Goal: Communication & Community: Answer question/provide support

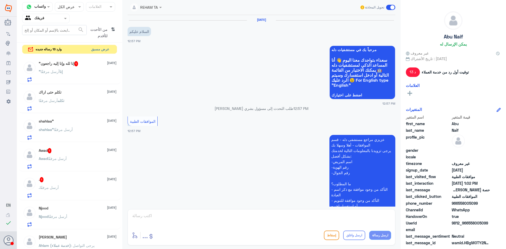
scroll to position [172, 0]
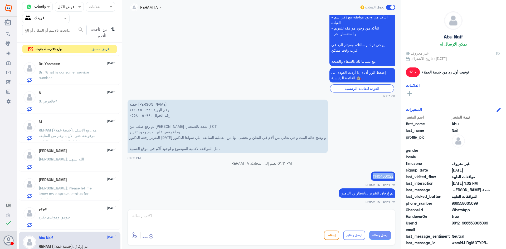
click at [103, 49] on button "عرض مسبق" at bounding box center [100, 49] width 22 height 8
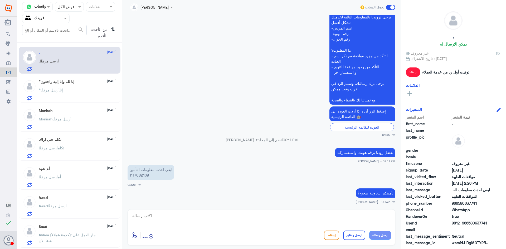
click at [92, 93] on div ""إنا أرسل مرفقًا" at bounding box center [78, 95] width 78 height 12
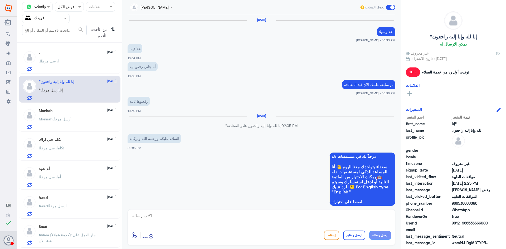
scroll to position [322, 0]
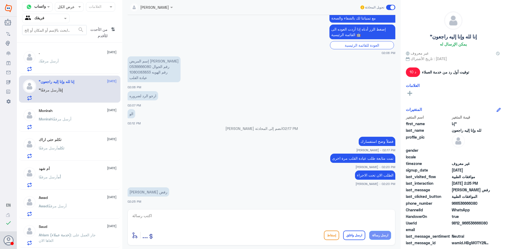
click at [51, 114] on div "[PERSON_NAME] [DATE][PERSON_NAME] أرسل مرفقًا" at bounding box center [78, 119] width 78 height 21
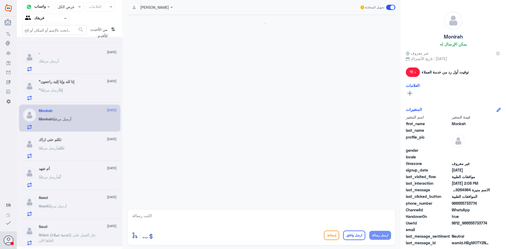
scroll to position [541, 0]
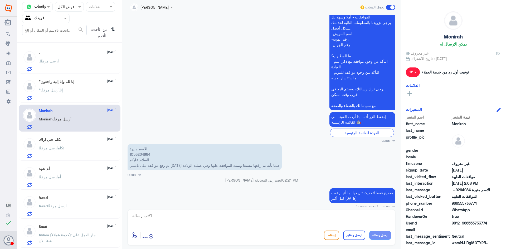
click at [86, 139] on div "تكلم حتى اراك [DATE]" at bounding box center [78, 140] width 78 height 4
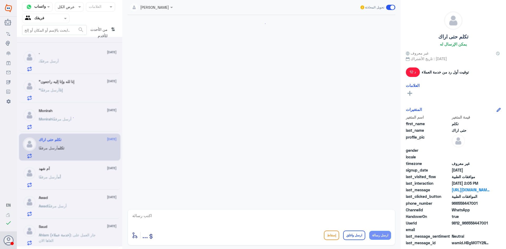
scroll to position [514, 0]
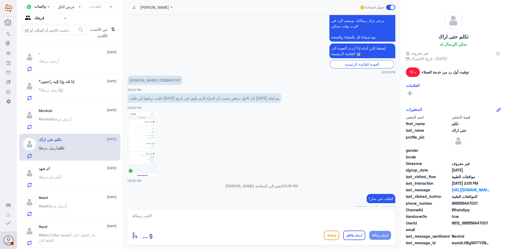
click at [80, 172] on div "أم شهد [DATE] أم أرسل مرفقًا" at bounding box center [78, 177] width 78 height 21
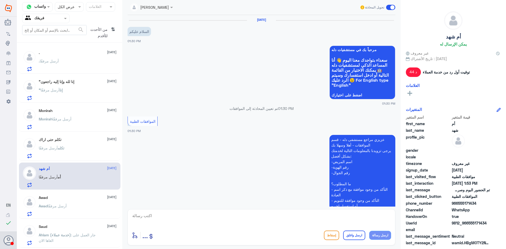
scroll to position [196, 0]
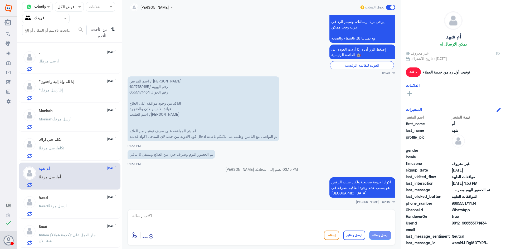
click at [76, 208] on div "Awad أرسل مرفقًا" at bounding box center [78, 211] width 78 height 12
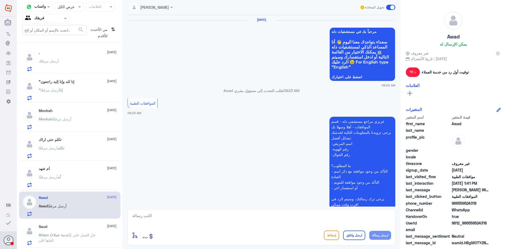
scroll to position [511, 0]
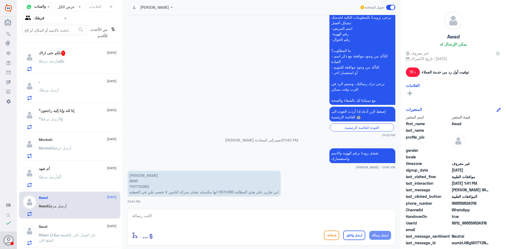
click at [230, 192] on p "[PERSON_NAME] 9645 1101732962 ابي تقارير على هذي المطالبة 5570385 انها مكنسله ع…" at bounding box center [204, 184] width 153 height 26
copy p "5570385"
click at [144, 187] on p "[PERSON_NAME] 9645 1101732962 ابي تقارير على هذي المطالبة 5570385 انها مكنسله ع…" at bounding box center [204, 184] width 153 height 26
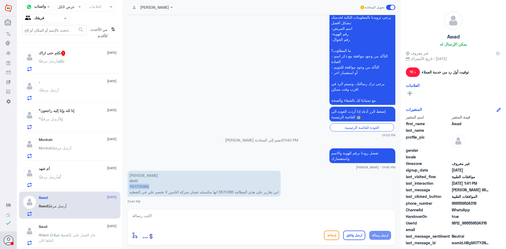
copy p "1101732962"
click at [269, 214] on textarea at bounding box center [261, 218] width 259 height 13
click at [173, 214] on textarea at bounding box center [261, 218] width 259 height 13
type textarea "الموافقه كانت في [GEOGRAPHIC_DATA] خ"
drag, startPoint x: 235, startPoint y: 191, endPoint x: 220, endPoint y: 190, distance: 15.3
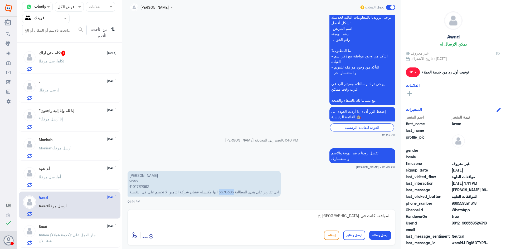
click at [220, 190] on p "[PERSON_NAME] 9645 1101732962 ابي تقارير على هذي المطالبة 5570385 انها مكنسله ع…" at bounding box center [204, 184] width 153 height 26
copy p "5570385"
click at [74, 86] on div "تكلم حتى اراك 1 [DATE] تكلم أرسل مرفقًا" at bounding box center [78, 90] width 78 height 21
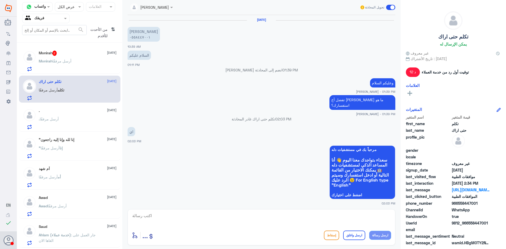
scroll to position [395, 0]
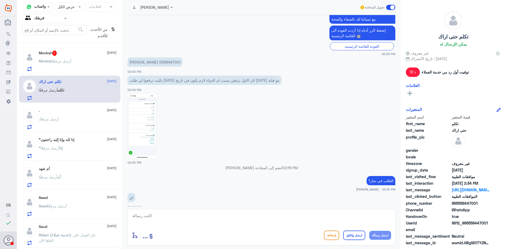
click at [208, 212] on textarea at bounding box center [261, 218] width 259 height 13
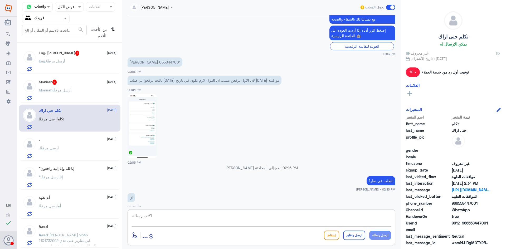
click at [233, 219] on textarea at bounding box center [261, 218] width 259 height 13
type textarea "ي"
paste textarea "( 0112995140 , 0546022896 )"
type textarea "هنا فقط موافقات دله النخيل الرجاء التواصل مع دله نمار لمساعدتك ( 0112995140 , 0…"
click at [379, 234] on button "ارسل رسالة" at bounding box center [380, 235] width 22 height 9
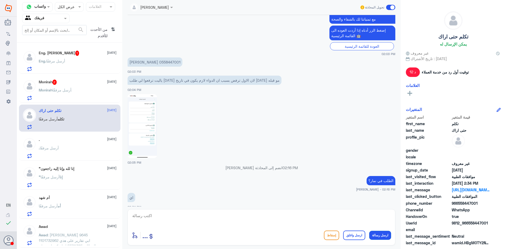
scroll to position [423, 0]
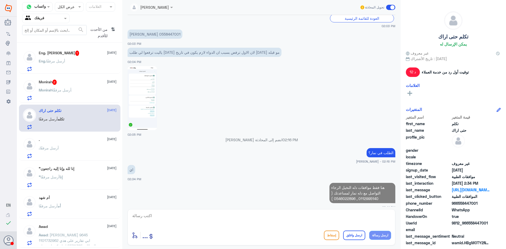
click at [344, 221] on textarea at bounding box center [261, 218] width 259 height 13
click at [350, 220] on textarea at bounding box center [261, 218] width 259 height 13
click at [361, 219] on textarea at bounding box center [261, 218] width 259 height 13
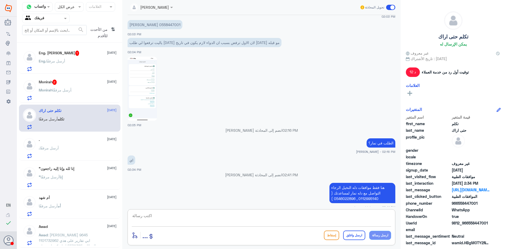
click at [356, 218] on textarea at bounding box center [261, 218] width 259 height 13
type textarea "اي خدمه اخرى؟"
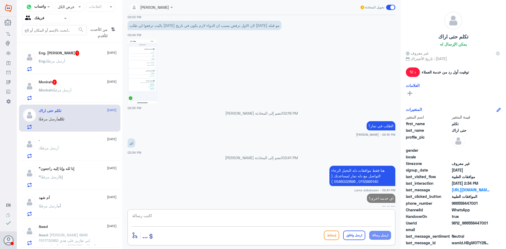
click at [24, 78] on div "Monirah 2 [DATE][PERSON_NAME] أرسل مرفقًا" at bounding box center [69, 89] width 101 height 27
click at [61, 95] on p "[PERSON_NAME] أرسل مرفقًا" at bounding box center [55, 93] width 33 height 13
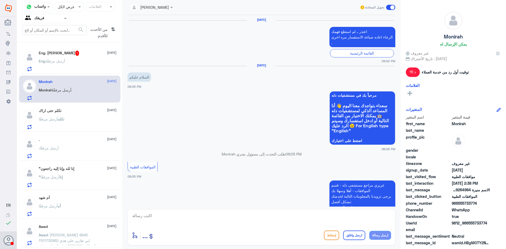
scroll to position [523, 0]
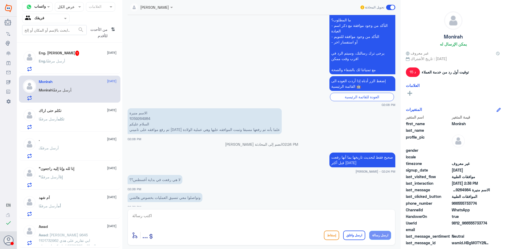
click at [102, 64] on div "Eng. أرسل مرفقًا" at bounding box center [78, 66] width 78 height 12
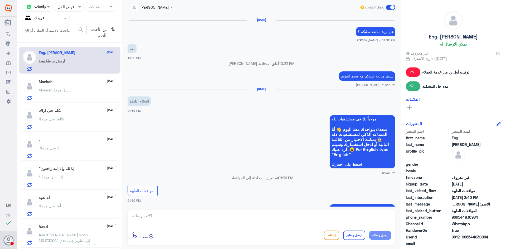
scroll to position [366, 0]
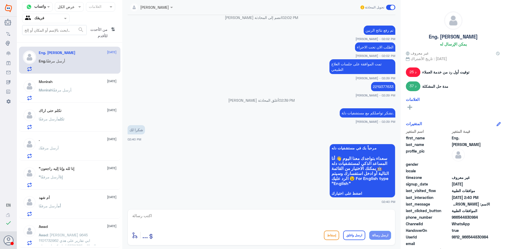
click at [295, 213] on textarea at bounding box center [261, 218] width 259 height 13
click at [297, 220] on textarea at bounding box center [261, 218] width 259 height 13
type textarea "العفو اتمنى لك دوام الصحه والعافيه"
click at [359, 236] on button "ارسل واغلق" at bounding box center [354, 235] width 22 height 9
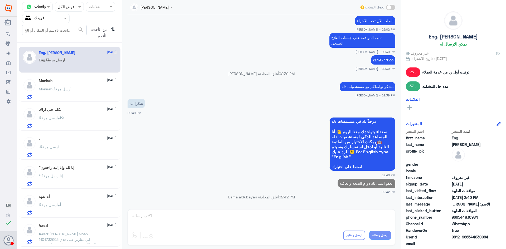
click at [71, 84] on div "[PERSON_NAME] [DATE][PERSON_NAME] أرسل مرفقًا" at bounding box center [78, 89] width 78 height 21
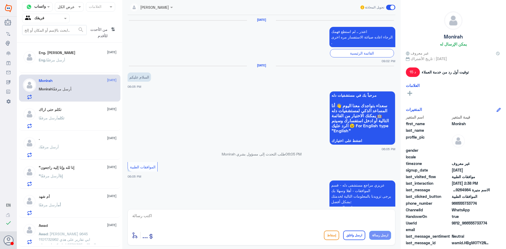
scroll to position [523, 0]
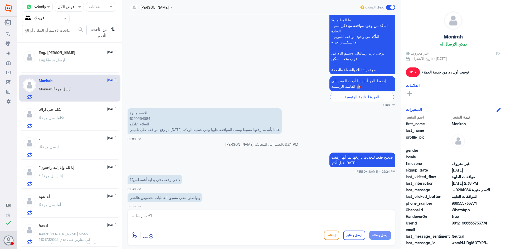
click at [81, 118] on div "تكلم أرسل مرفقًا" at bounding box center [78, 123] width 78 height 12
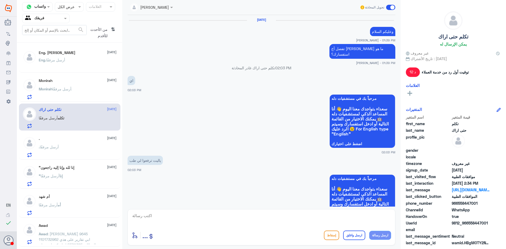
scroll to position [398, 0]
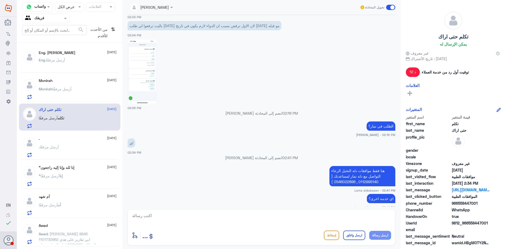
drag, startPoint x: 78, startPoint y: 77, endPoint x: 82, endPoint y: 80, distance: 4.3
click at [79, 77] on div "[PERSON_NAME] [DATE][PERSON_NAME] أرسل مرفقًا" at bounding box center [69, 88] width 101 height 27
click at [79, 60] on div "Eng. أرسل مرفقًا" at bounding box center [78, 65] width 78 height 12
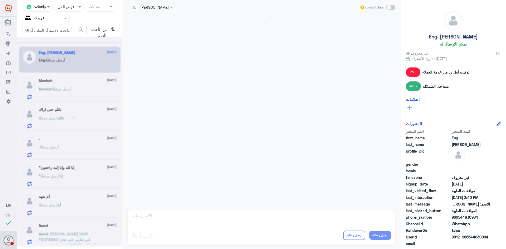
scroll to position [358, 0]
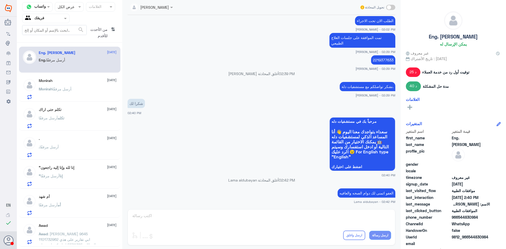
click at [106, 29] on span "من الأحدث للأقدم" at bounding box center [98, 32] width 22 height 15
click at [112, 32] on icon "⇅" at bounding box center [113, 31] width 4 height 13
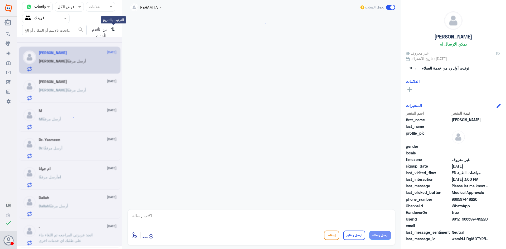
scroll to position [411, 0]
click at [113, 31] on icon "⇅" at bounding box center [113, 31] width 4 height 13
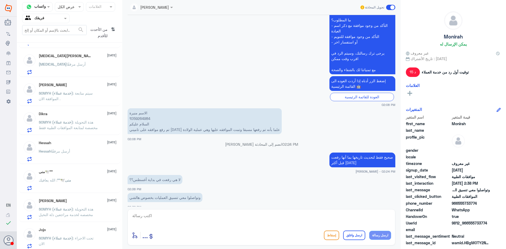
scroll to position [376, 0]
click at [85, 187] on div "منى🕊️''' : الله يعافيك" at bounding box center [78, 183] width 78 height 12
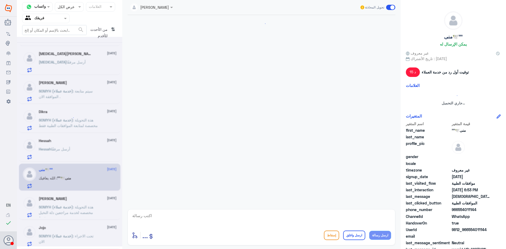
scroll to position [358, 0]
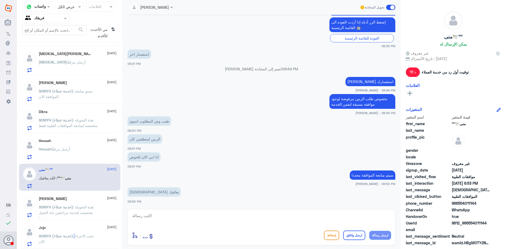
click at [77, 237] on span ": تحت الاجراء الان" at bounding box center [66, 239] width 55 height 10
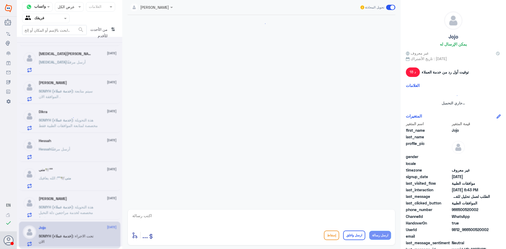
scroll to position [274, 0]
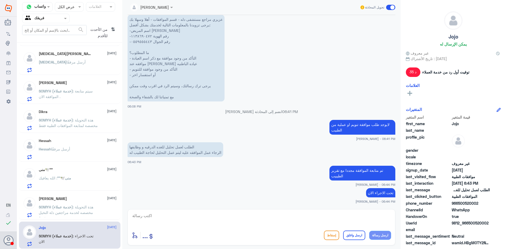
click at [88, 208] on span ": هذة التحويلة مخصصه لخدمة مراجعين دلة النخيل فقط." at bounding box center [66, 213] width 55 height 16
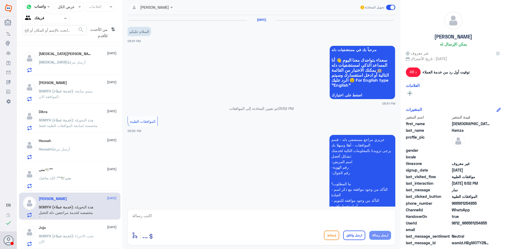
scroll to position [168, 0]
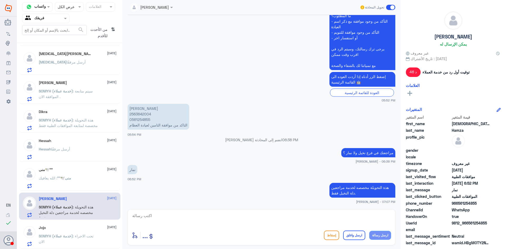
click at [79, 148] on div "[PERSON_NAME] أرسل مرفقًا" at bounding box center [78, 154] width 78 height 12
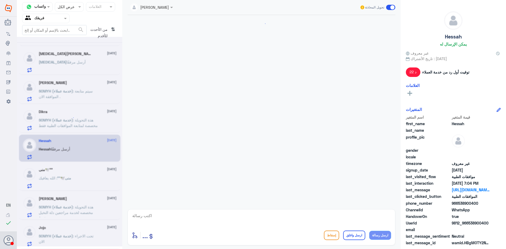
scroll to position [349, 0]
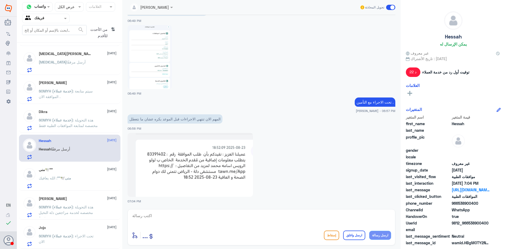
click at [79, 127] on span ": هذة التحويلة مخصصة لمتابعة الموافقات الطبية فقط" at bounding box center [68, 123] width 59 height 10
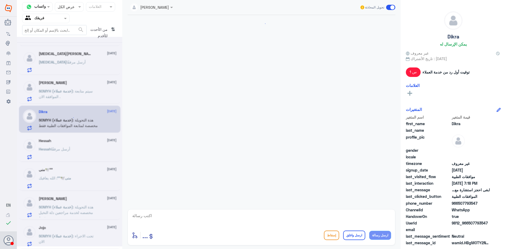
scroll to position [179, 0]
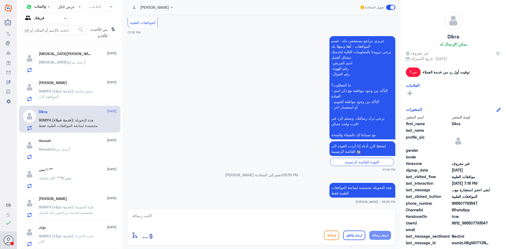
click at [74, 95] on p "SOMYH (خدمة عملاء) : سيتم متابعة الموافقة الان ." at bounding box center [68, 94] width 59 height 13
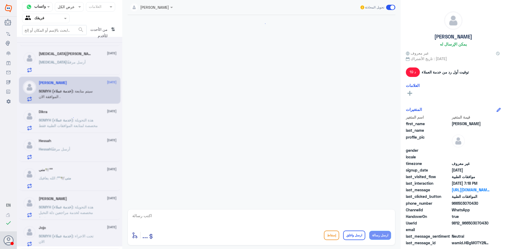
scroll to position [488, 0]
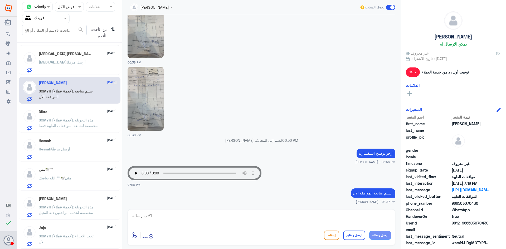
click at [75, 68] on div "[PERSON_NAME] أرسل مرفقًا" at bounding box center [78, 67] width 78 height 12
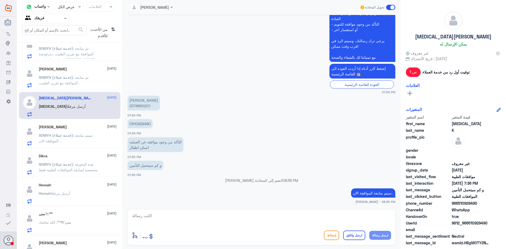
scroll to position [323, 0]
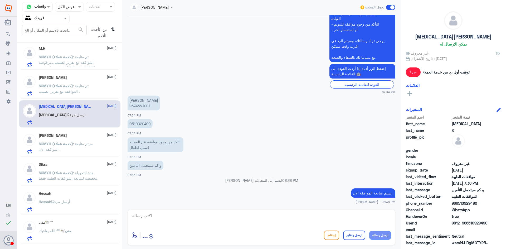
click at [75, 88] on p "SOMYH (خدمة عملاء) : تم متابعة الموافقة مع تقرير الطبيب ." at bounding box center [68, 89] width 59 height 13
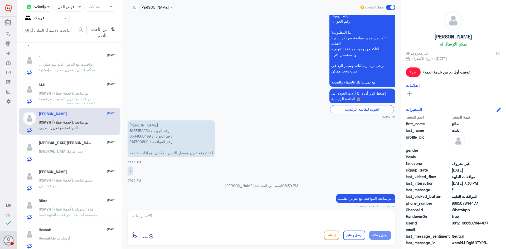
scroll to position [270, 0]
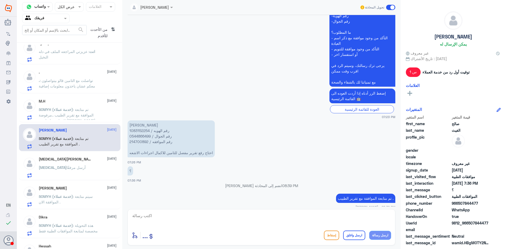
click at [73, 98] on div "M.H [DATE][PERSON_NAME] (خدمة عملاء) : تم متابعة الموافقة مع تقرير الطبيب ..مرف…" at bounding box center [69, 108] width 101 height 27
click at [74, 102] on div "M.H [DATE]" at bounding box center [78, 101] width 78 height 4
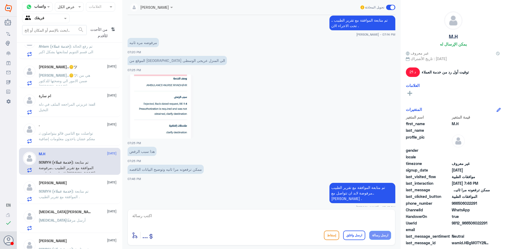
click at [69, 98] on div "ام [PERSON_NAME] [DATE]" at bounding box center [78, 96] width 78 height 4
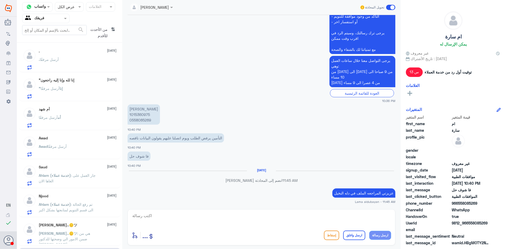
click at [77, 194] on div "Njood [DATE]" at bounding box center [78, 196] width 78 height 4
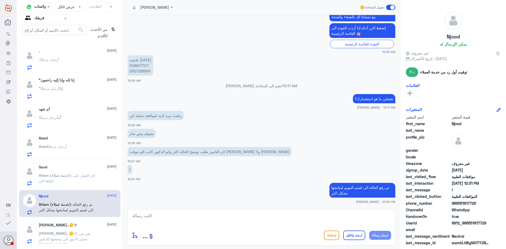
click at [80, 178] on p "Ahlam (خدمة عملاء) : جار العمل على الغاها الان" at bounding box center [68, 179] width 59 height 13
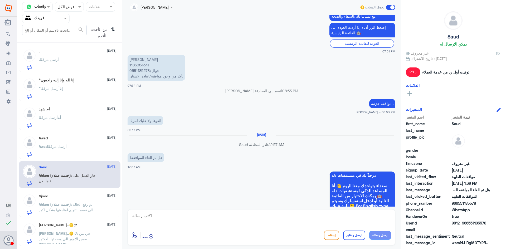
scroll to position [191, 0]
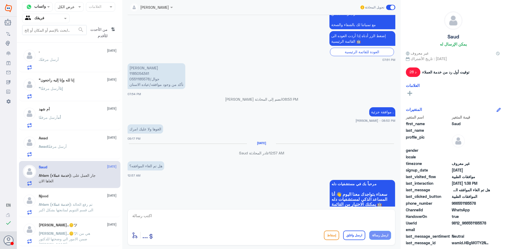
click at [143, 73] on p "[PERSON_NAME] 1185054341 جوال/0551185578 تأكد من وجود موافقه/عياده الاسنان" at bounding box center [157, 76] width 58 height 26
copy p "1185054341"
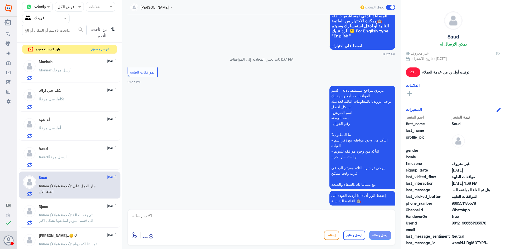
scroll to position [454, 0]
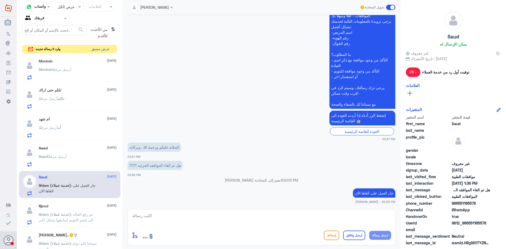
click at [101, 51] on button "عرض مسبق" at bounding box center [100, 49] width 22 height 8
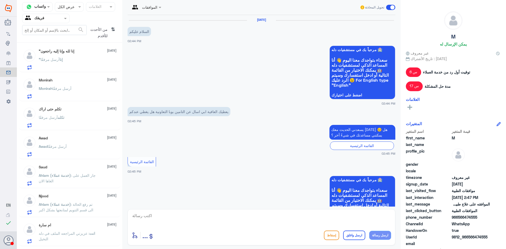
scroll to position [524, 0]
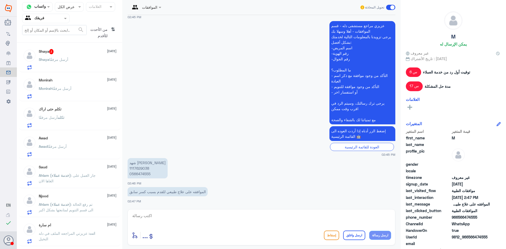
click at [71, 61] on div "[PERSON_NAME] أرسل مرفقًا" at bounding box center [78, 64] width 78 height 12
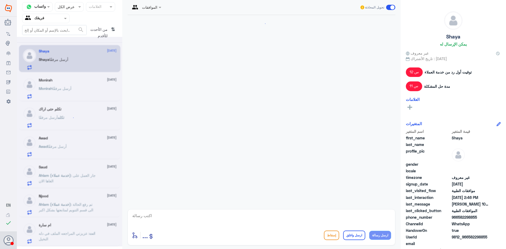
scroll to position [436, 0]
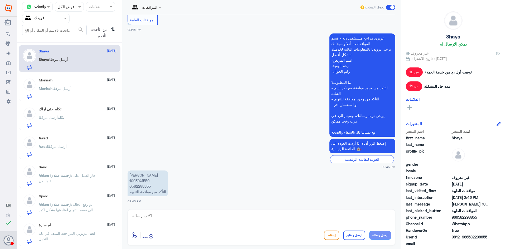
click at [146, 180] on p "[PERSON_NAME] 1093241550 0582298855 التأكد من موافقة للتنويم" at bounding box center [148, 184] width 40 height 26
copy p "1093241550"
click at [246, 217] on textarea at bounding box center [261, 218] width 259 height 13
type textarea "نعم موجده"
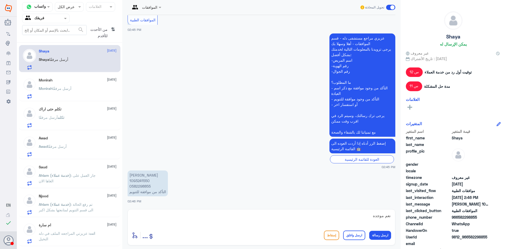
click at [77, 92] on div "[PERSON_NAME] أرسل مرفقًا" at bounding box center [78, 93] width 78 height 12
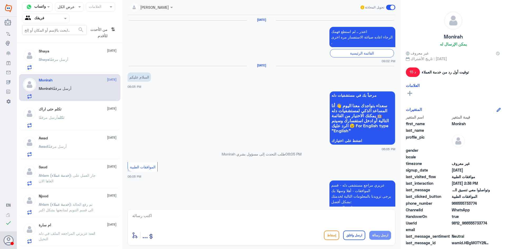
scroll to position [523, 0]
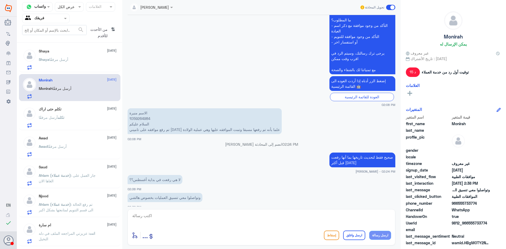
click at [86, 124] on div "تكلم أرسل مرفقًا" at bounding box center [78, 122] width 78 height 12
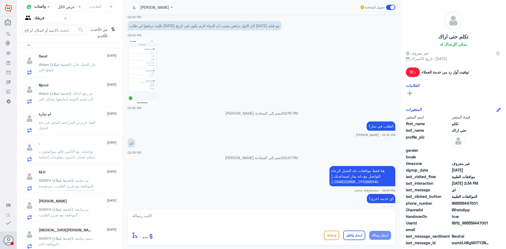
scroll to position [165, 0]
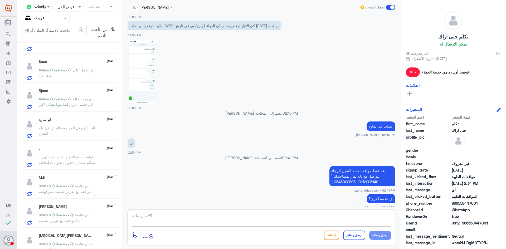
click at [353, 214] on textarea at bounding box center [261, 218] width 259 height 13
drag, startPoint x: 356, startPoint y: 216, endPoint x: 357, endPoint y: 219, distance: 2.8
click at [356, 217] on textarea at bounding box center [261, 218] width 259 height 13
type textarea "h"
type textarea "اتمنى لك دوام الصحه والعافيه"
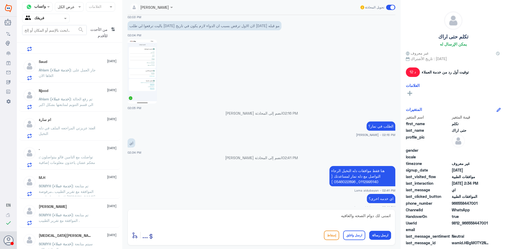
click at [361, 235] on button "ارسل واغلق" at bounding box center [354, 235] width 22 height 9
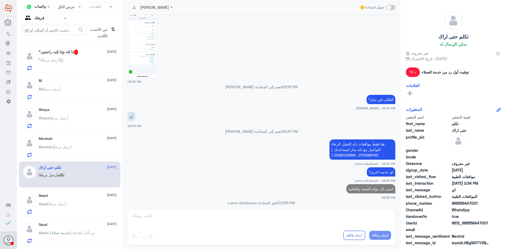
scroll to position [0, 0]
click at [85, 59] on div ""إنا لله وإنا إليه راجعون 1 [DATE] "إنا أرسل مرفقًا" at bounding box center [78, 61] width 78 height 21
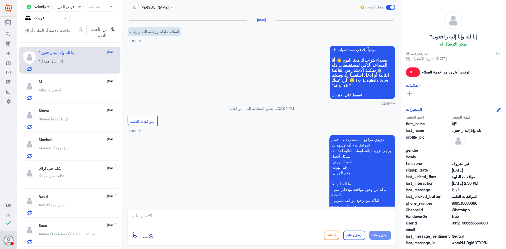
scroll to position [326, 0]
